Goal: Task Accomplishment & Management: Manage account settings

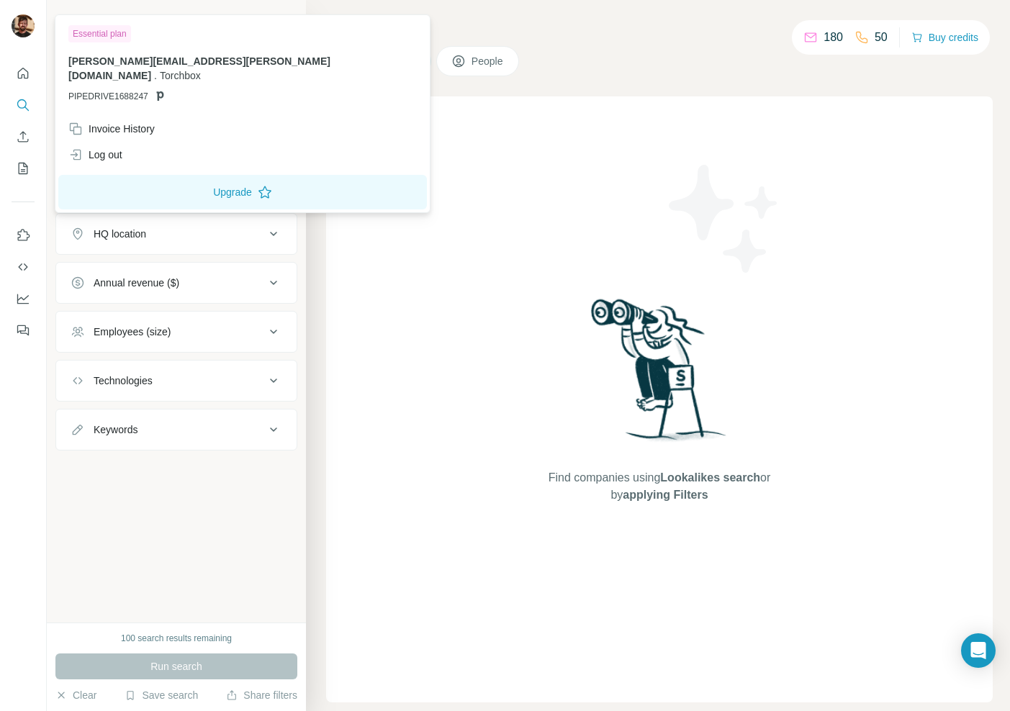
click at [27, 24] on img at bounding box center [23, 25] width 23 height 23
click at [129, 90] on span "PIPEDRIVE1688247" at bounding box center [108, 96] width 80 height 13
click at [212, 60] on span "[PERSON_NAME][EMAIL_ADDRESS][PERSON_NAME][DOMAIN_NAME]" at bounding box center [199, 68] width 262 height 26
click at [970, 647] on div "Open Intercom Messenger" at bounding box center [979, 651] width 38 height 38
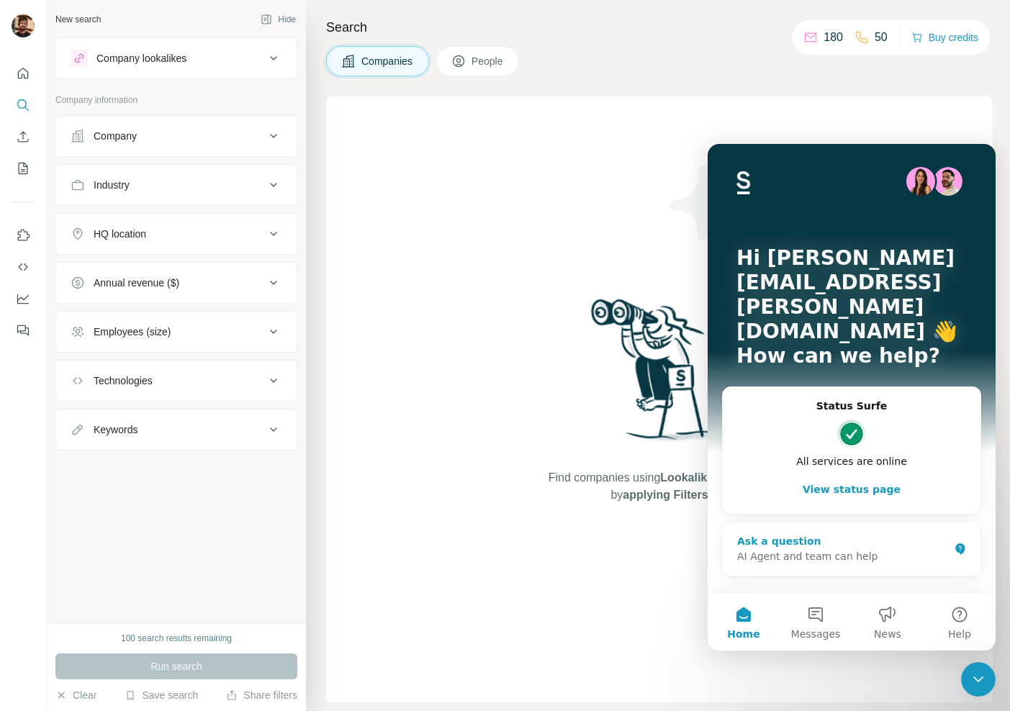
click at [807, 534] on div "Ask a question" at bounding box center [843, 541] width 212 height 15
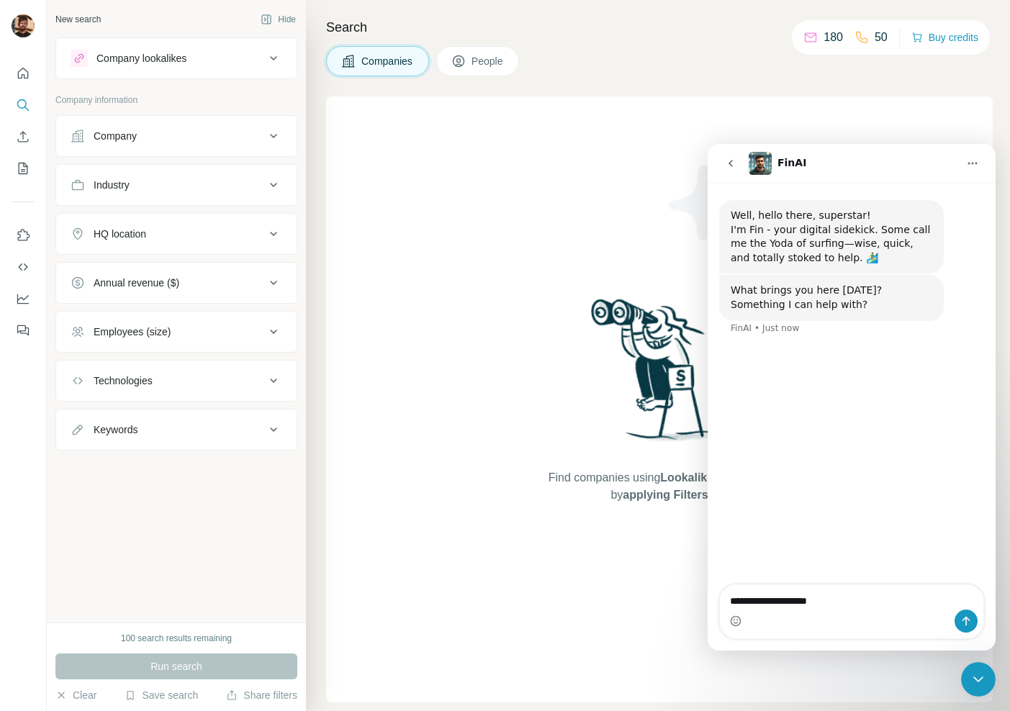
type textarea "**********"
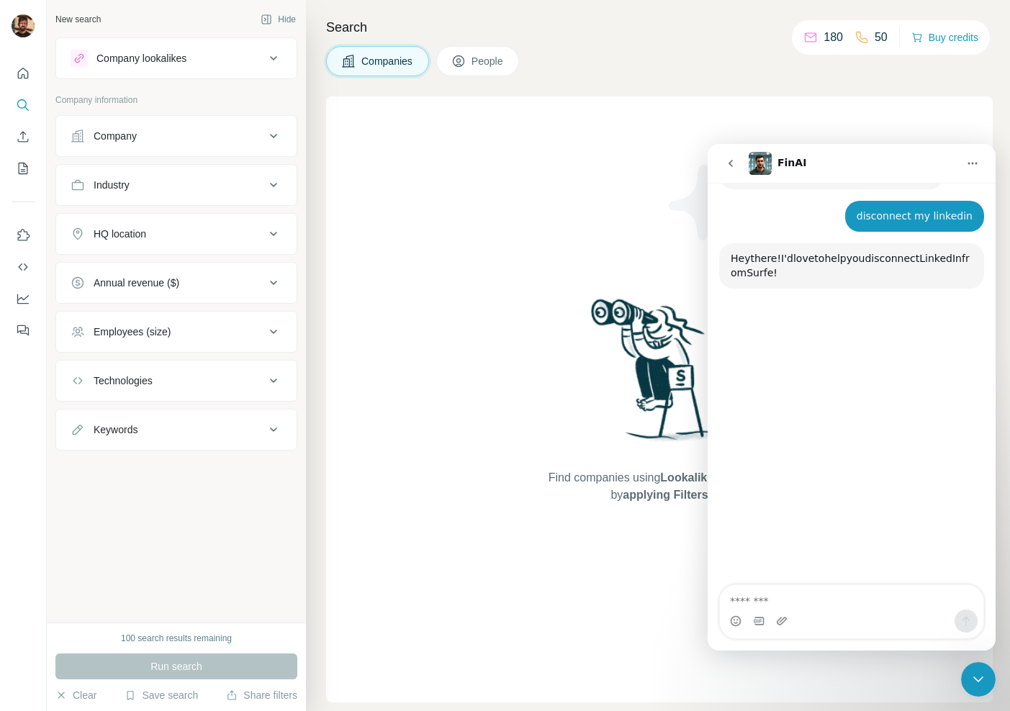
scroll to position [153, 0]
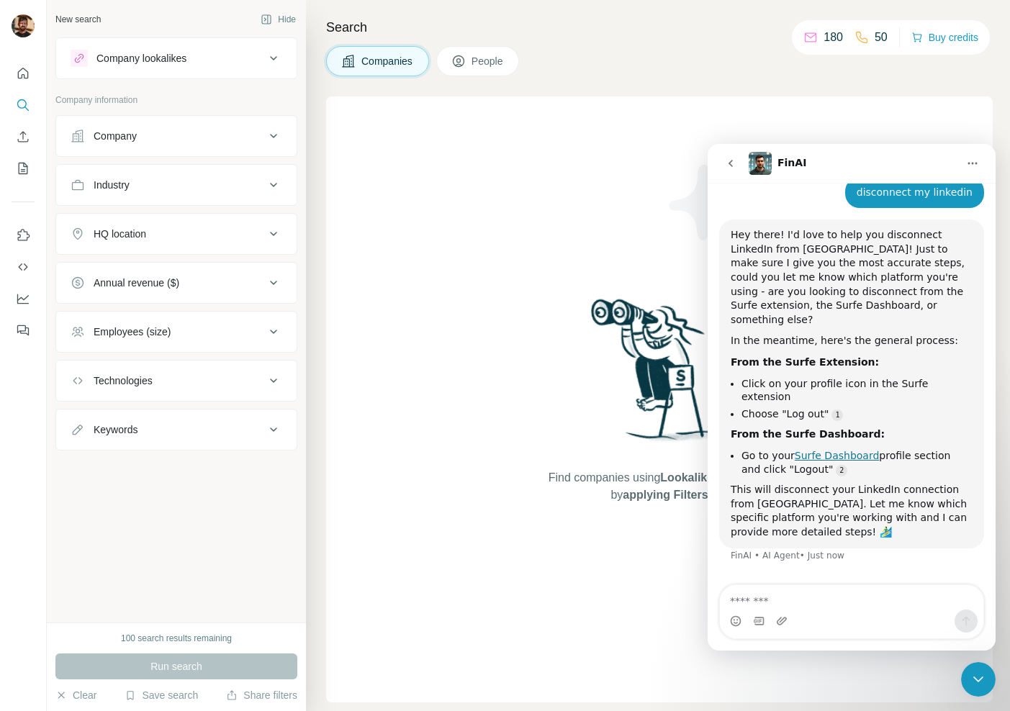
click at [855, 450] on link "Surfe Dashboard" at bounding box center [837, 456] width 84 height 12
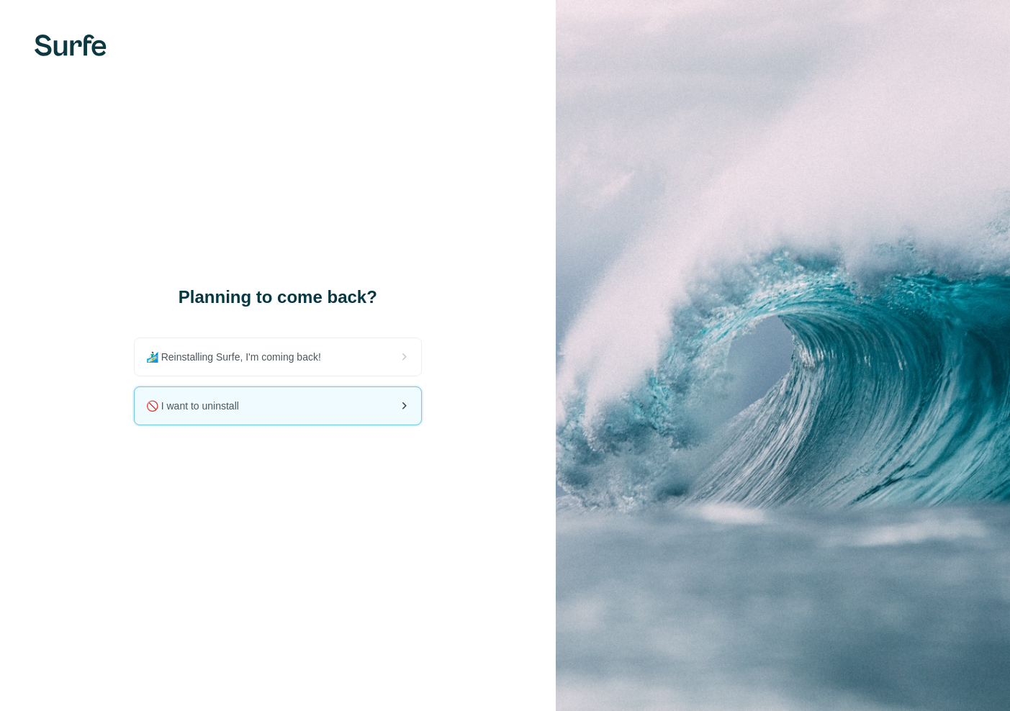
click at [325, 410] on div "🚫 I want to uninstall" at bounding box center [278, 405] width 287 height 37
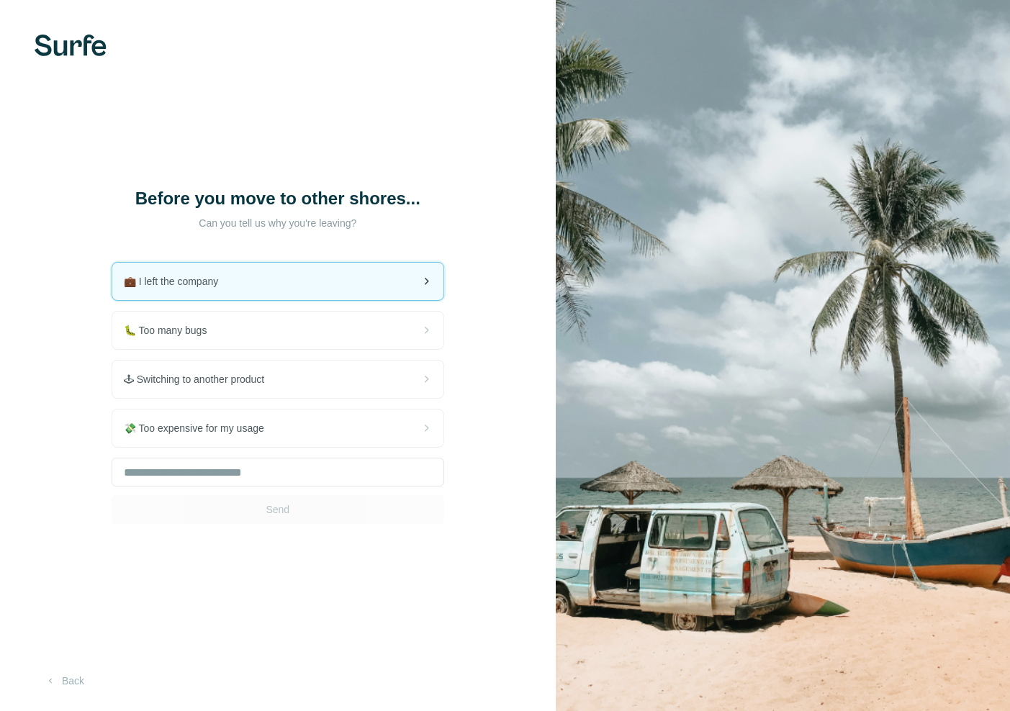
click at [328, 292] on div "💼 I left the company" at bounding box center [277, 281] width 331 height 37
